Goal: Task Accomplishment & Management: Use online tool/utility

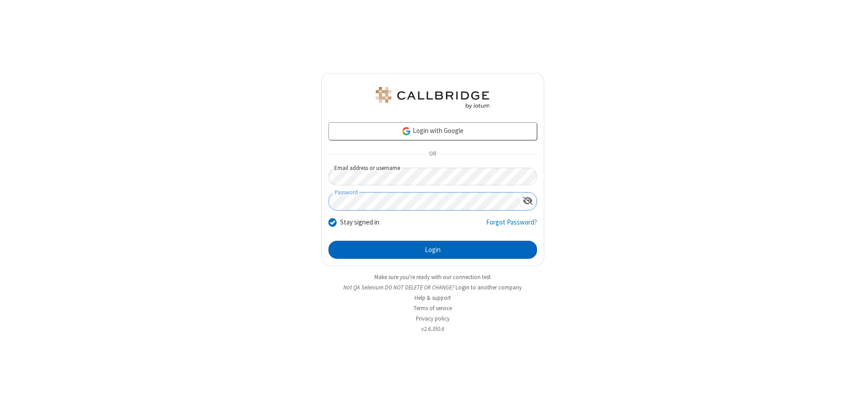
click at [433, 250] on button "Login" at bounding box center [432, 250] width 209 height 18
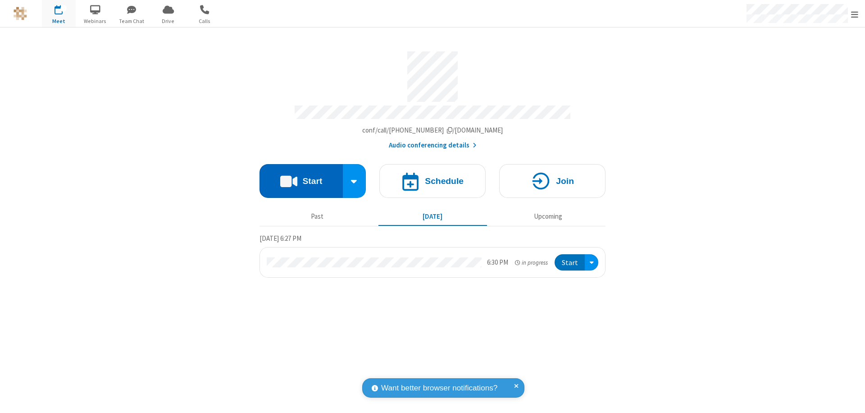
click at [301, 177] on button "Start" at bounding box center [301, 181] width 83 height 34
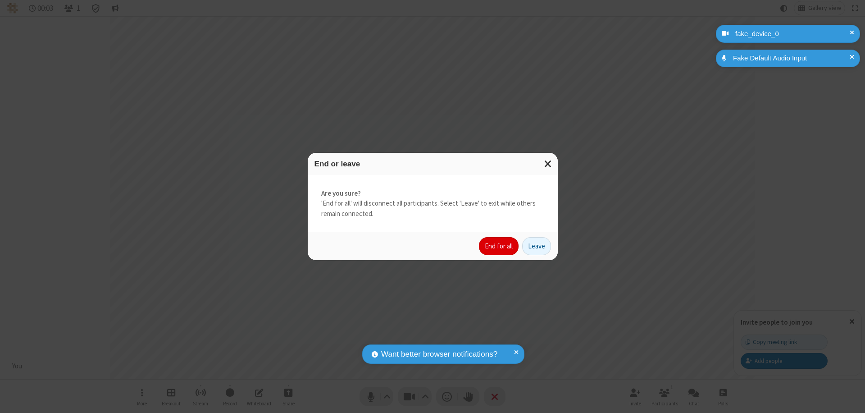
click at [499, 246] on button "End for all" at bounding box center [499, 246] width 40 height 18
